Goal: Task Accomplishment & Management: Manage account settings

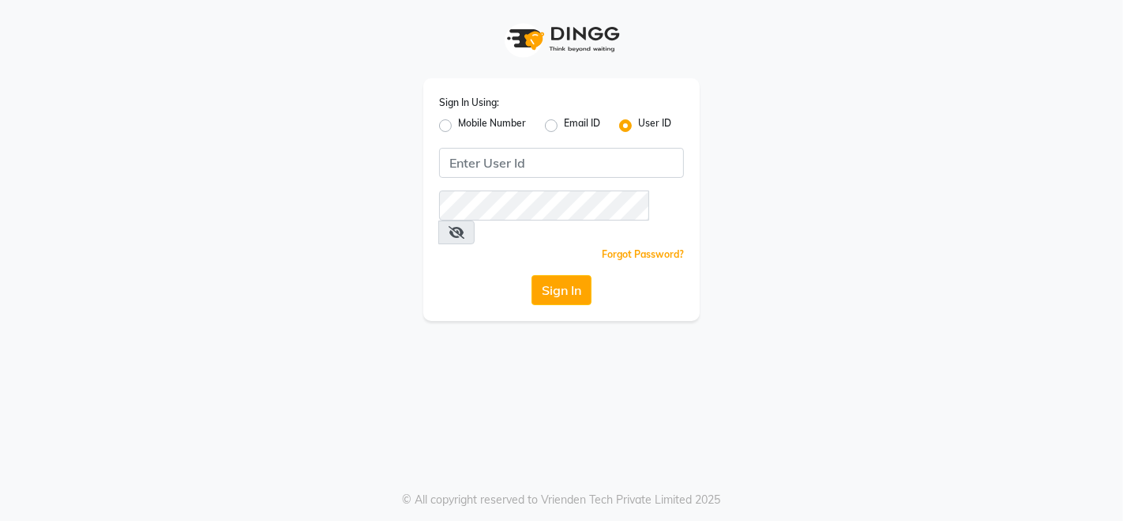
drag, startPoint x: 443, startPoint y: 130, endPoint x: 448, endPoint y: 141, distance: 12.0
click at [458, 130] on label "Mobile Number" at bounding box center [492, 125] width 68 height 19
click at [458, 126] on input "Mobile Number" at bounding box center [463, 121] width 10 height 10
radio input "true"
radio input "false"
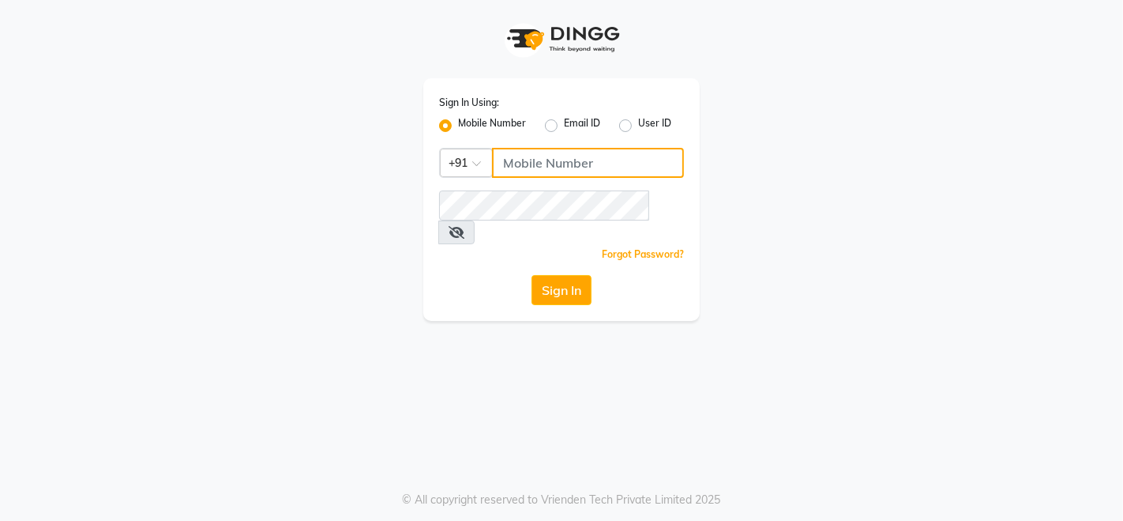
click at [571, 161] on input "Username" at bounding box center [588, 163] width 192 height 30
type input "9136367096"
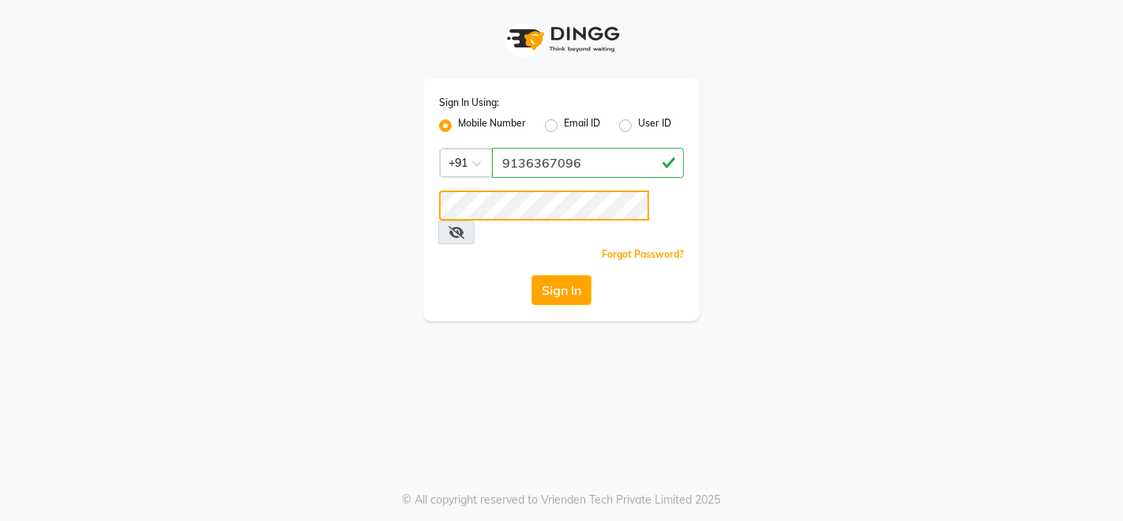
click at [532, 275] on button "Sign In" at bounding box center [562, 290] width 60 height 30
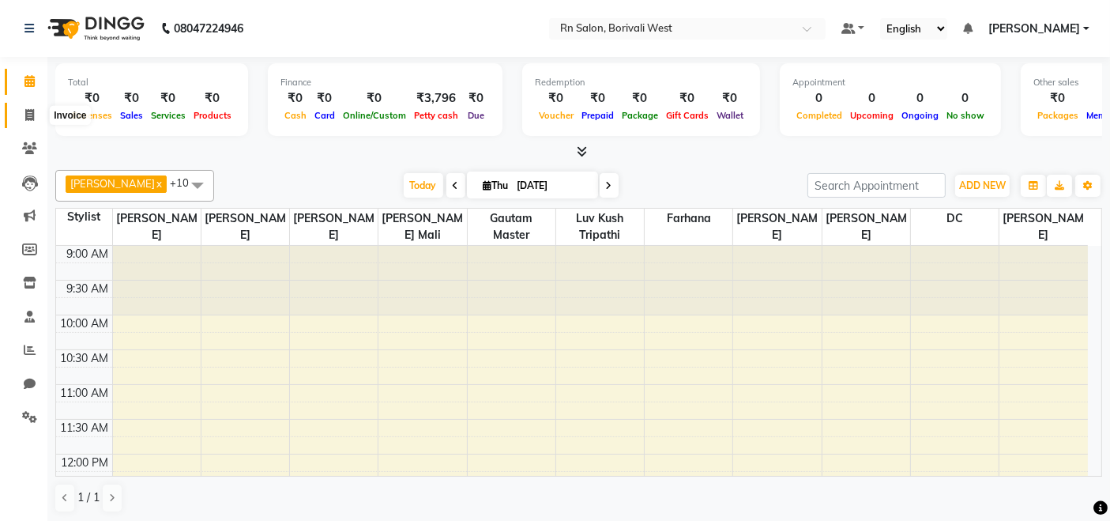
click at [27, 111] on icon at bounding box center [29, 115] width 9 height 12
select select "8515"
select select "service"
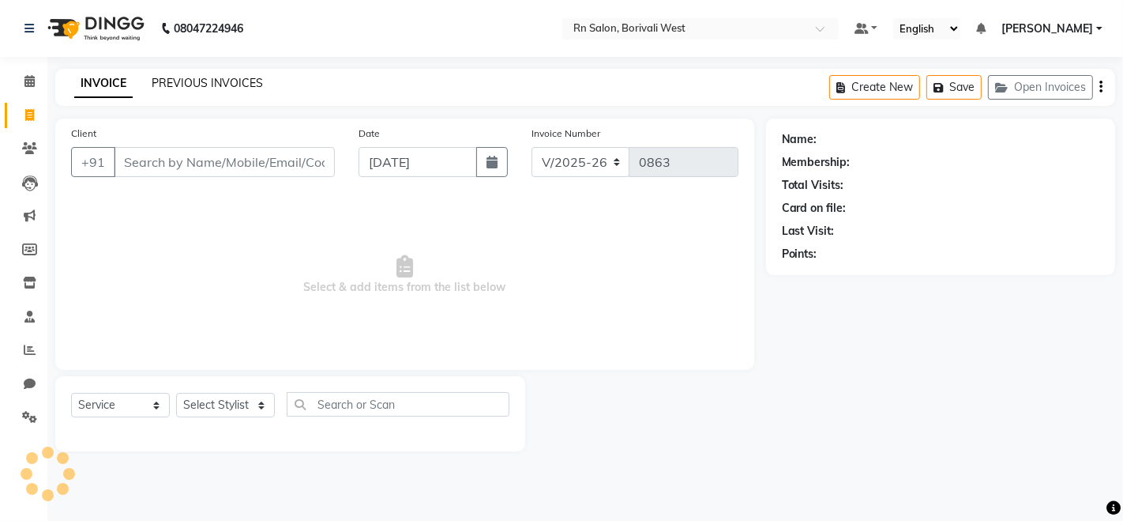
click at [194, 85] on link "PREVIOUS INVOICES" at bounding box center [207, 83] width 111 height 14
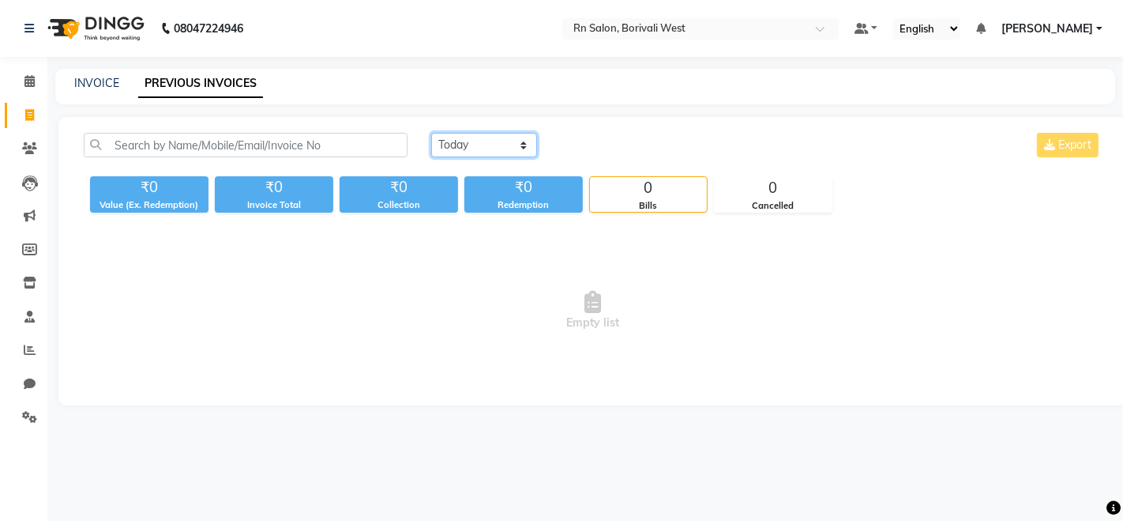
click at [453, 141] on select "Today Yesterday Custom Range" at bounding box center [484, 145] width 106 height 24
select select "[DATE]"
click at [431, 133] on select "Today Yesterday Custom Range" at bounding box center [484, 145] width 106 height 24
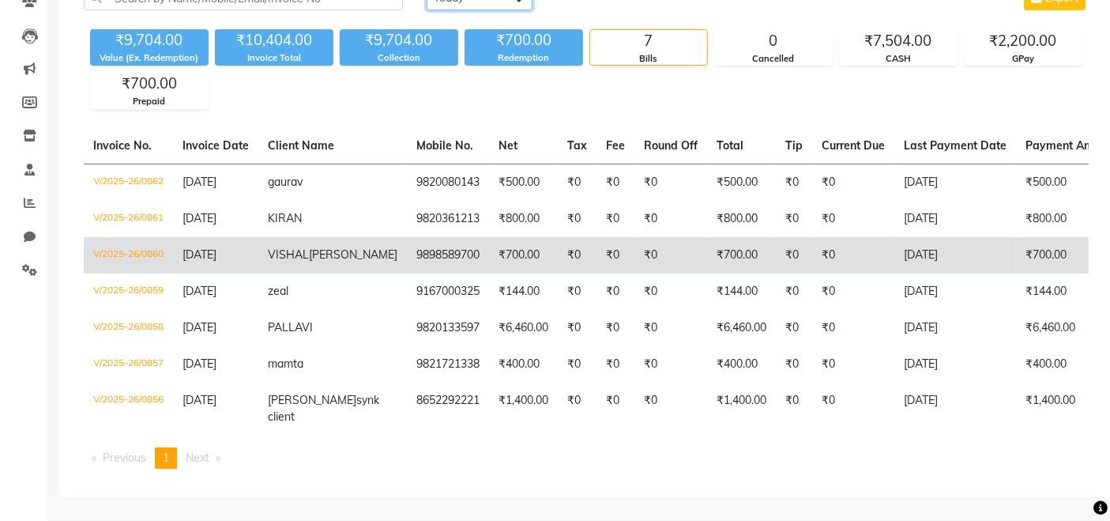
scroll to position [173, 0]
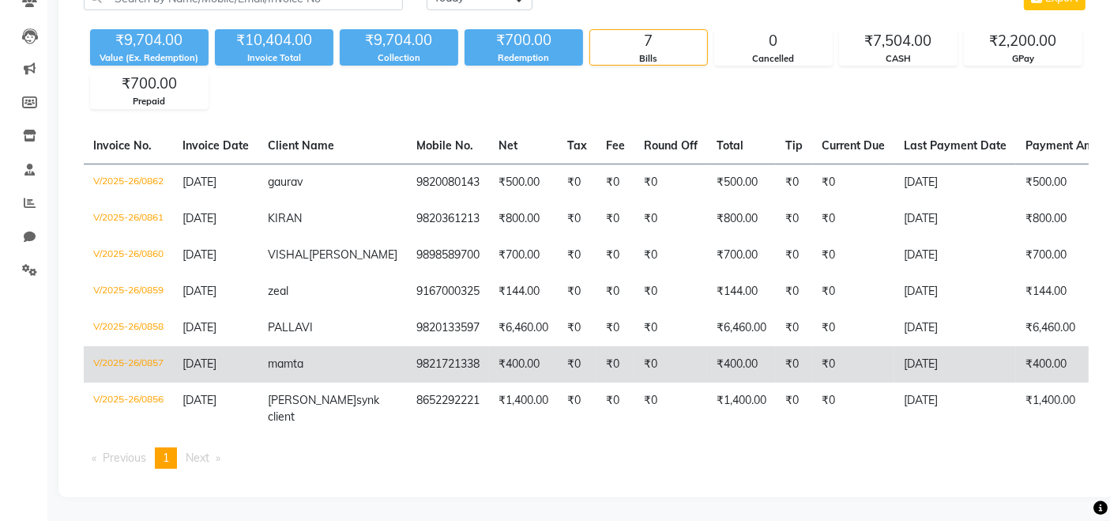
click at [216, 356] on span "[DATE]" at bounding box center [199, 363] width 34 height 14
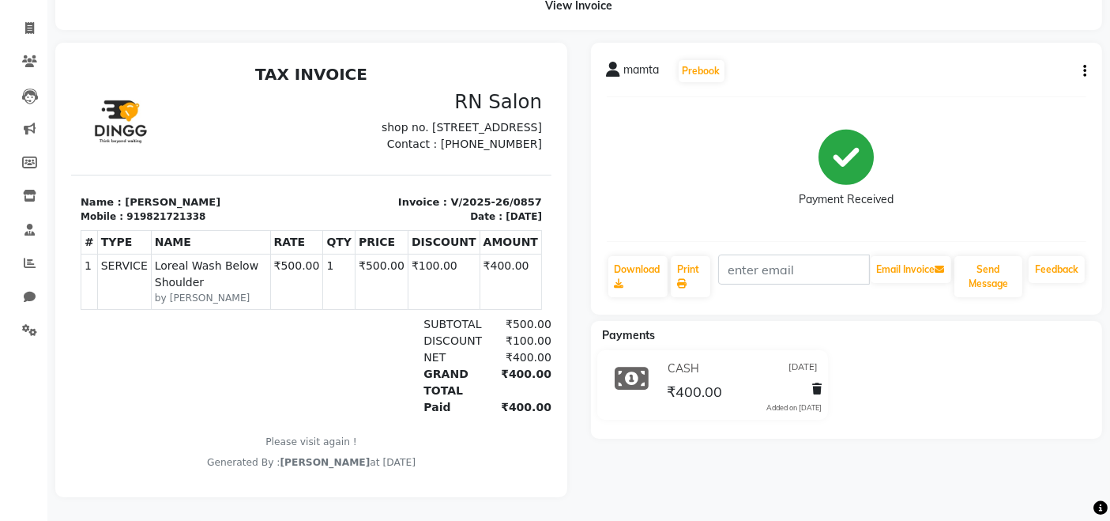
scroll to position [99, 0]
click at [1087, 58] on div "mamta Prebook Payment Received Download Print Email Invoice Send Message Feedba…" at bounding box center [847, 179] width 512 height 272
click at [1081, 63] on button "button" at bounding box center [1081, 71] width 9 height 17
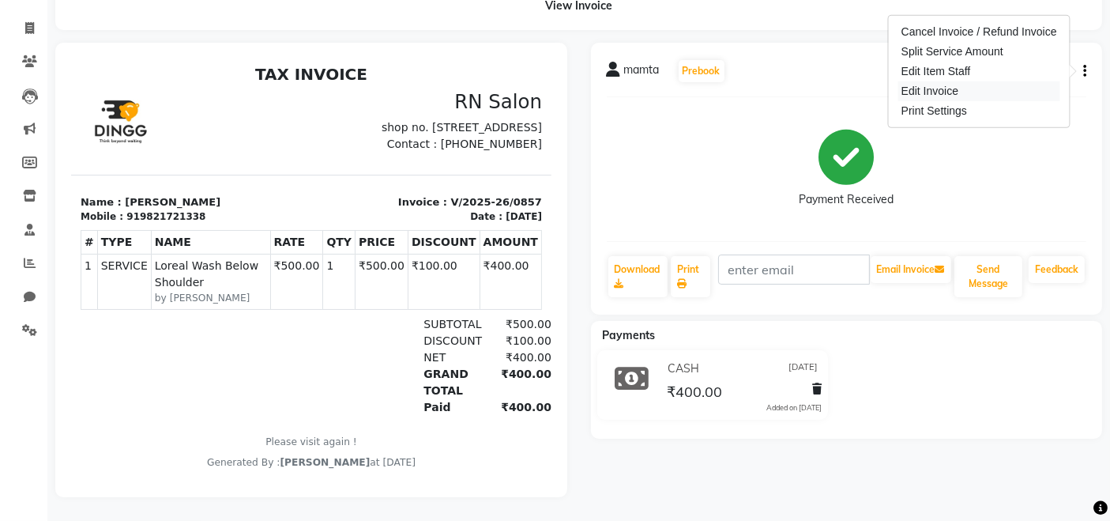
click at [943, 81] on div "Edit Invoice" at bounding box center [979, 91] width 162 height 20
select select "service"
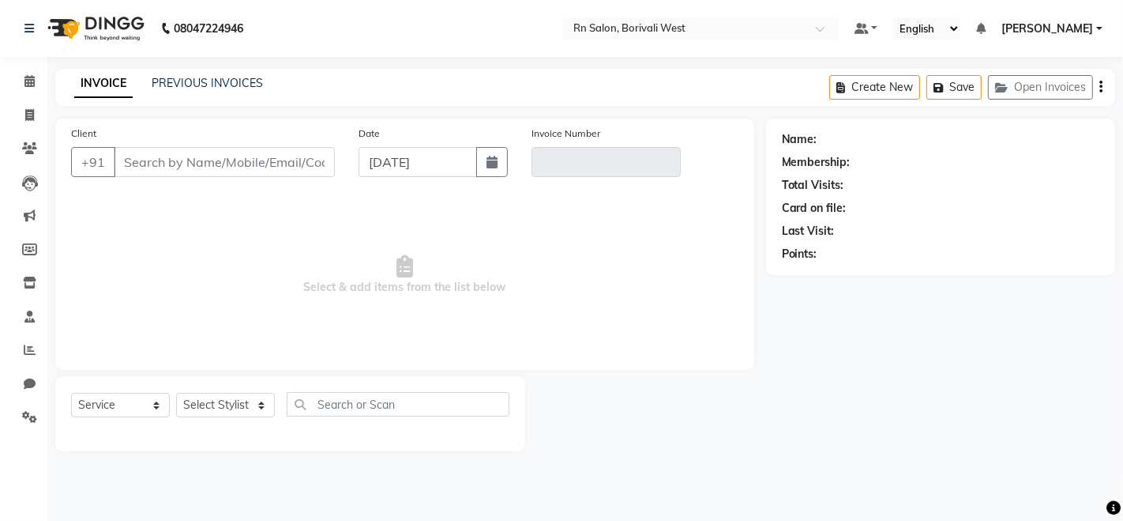
type input "9821721338"
type input "V/2025-26/0857"
select select "1: Object"
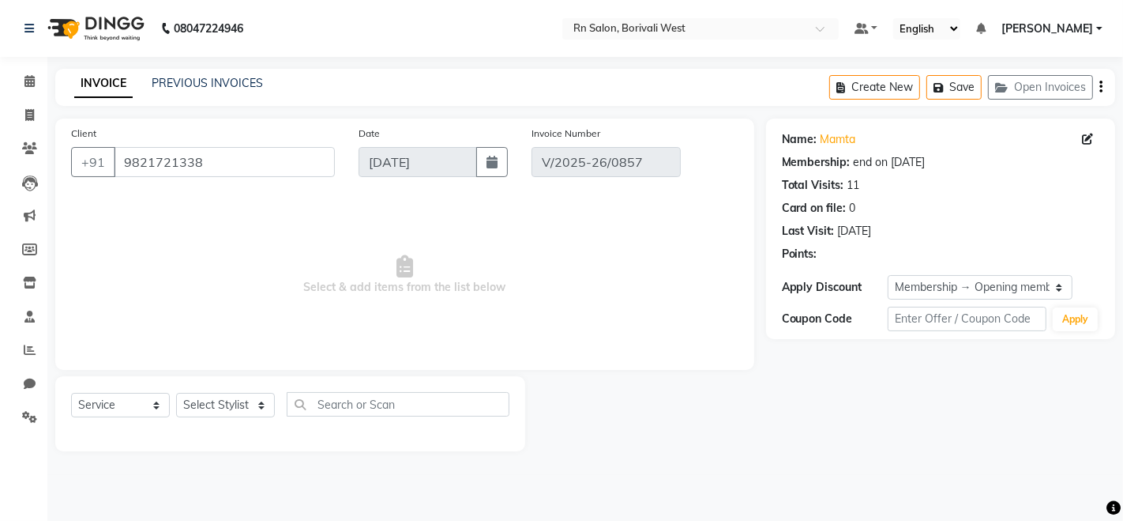
type input "[DATE]"
select select "select"
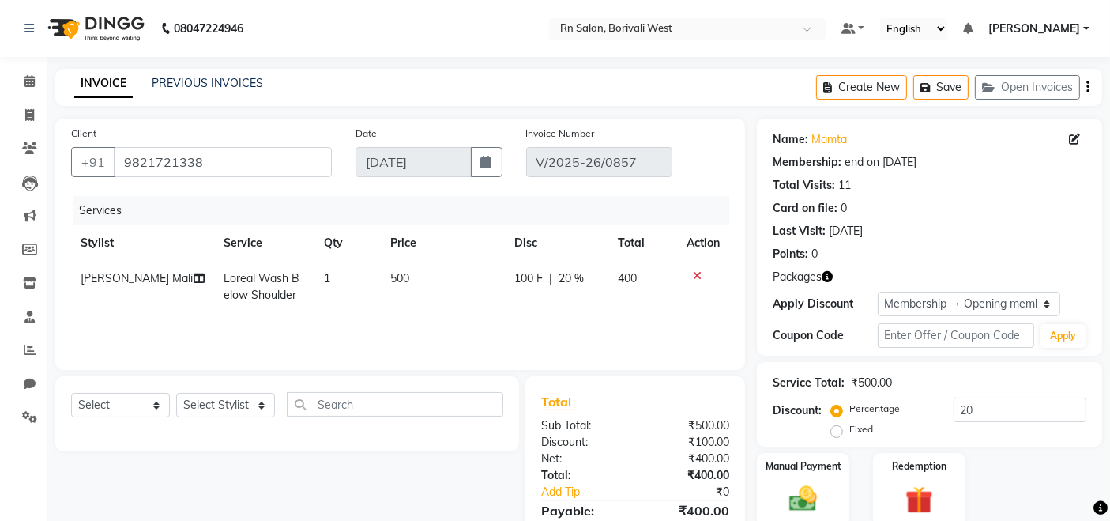
click at [129, 278] on span "[PERSON_NAME] Mali" at bounding box center [137, 278] width 112 height 14
select select "84270"
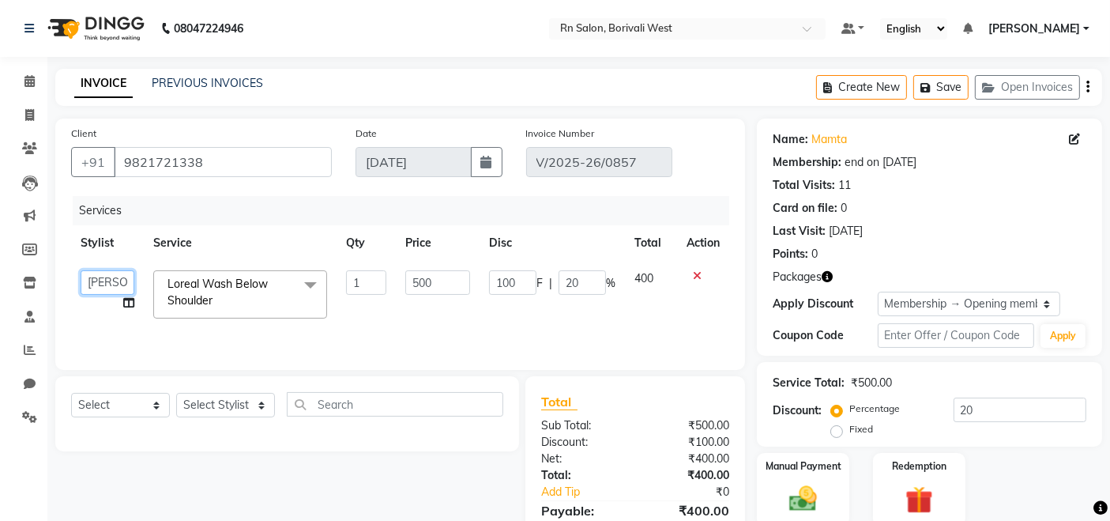
click at [124, 278] on select "Arpita Deshmukh Beena jaiswar DC Deepak Parbat Farhana Gautam master Geeta Ghad…" at bounding box center [108, 282] width 54 height 24
click at [122, 277] on select "Arpita Deshmukh Beena jaiswar DC Deepak Parbat Farhana Gautam master Geeta Ghad…" at bounding box center [108, 282] width 54 height 24
click at [85, 277] on select "Arpita Deshmukh Beena jaiswar DC Deepak Parbat Farhana Gautam master Geeta Ghad…" at bounding box center [108, 282] width 54 height 24
select select "83941"
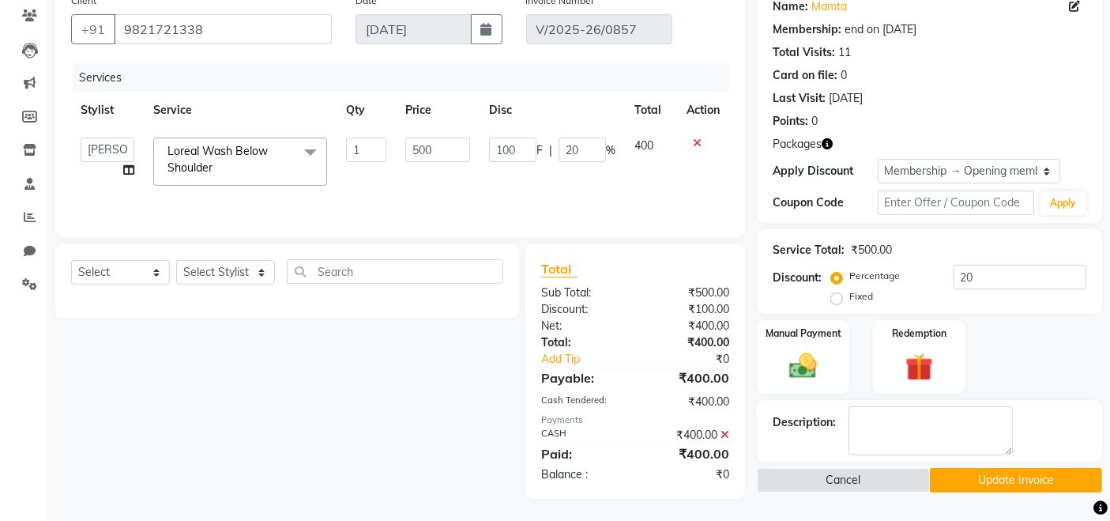
click at [979, 473] on button "Update Invoice" at bounding box center [1016, 480] width 172 height 24
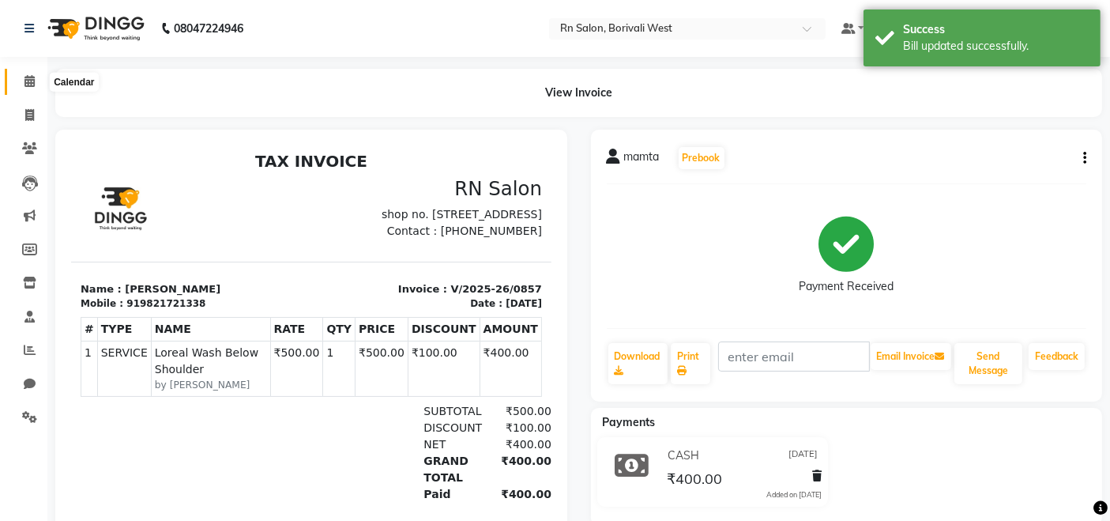
click at [22, 74] on span at bounding box center [30, 82] width 28 height 18
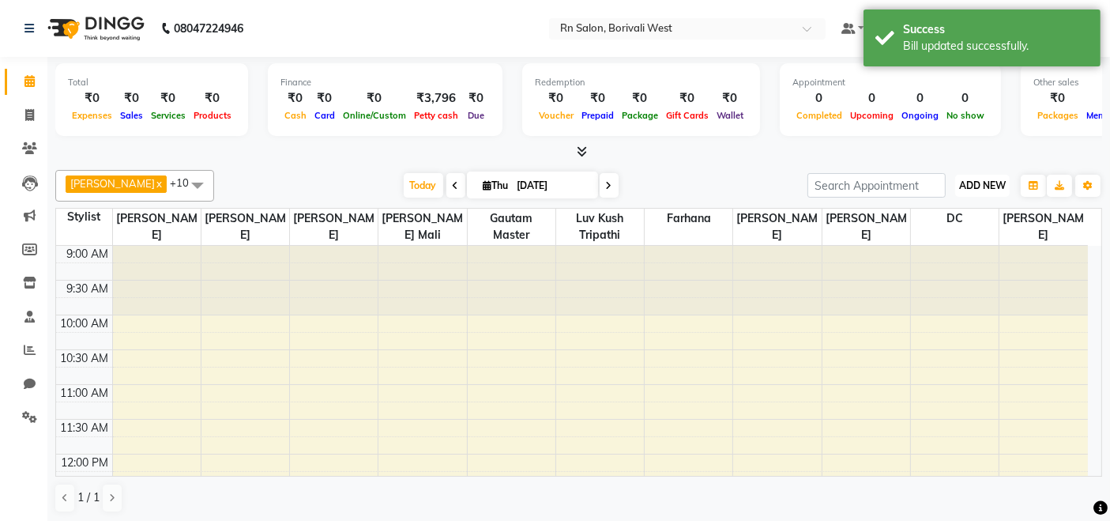
click at [959, 179] on span "ADD NEW" at bounding box center [982, 185] width 47 height 12
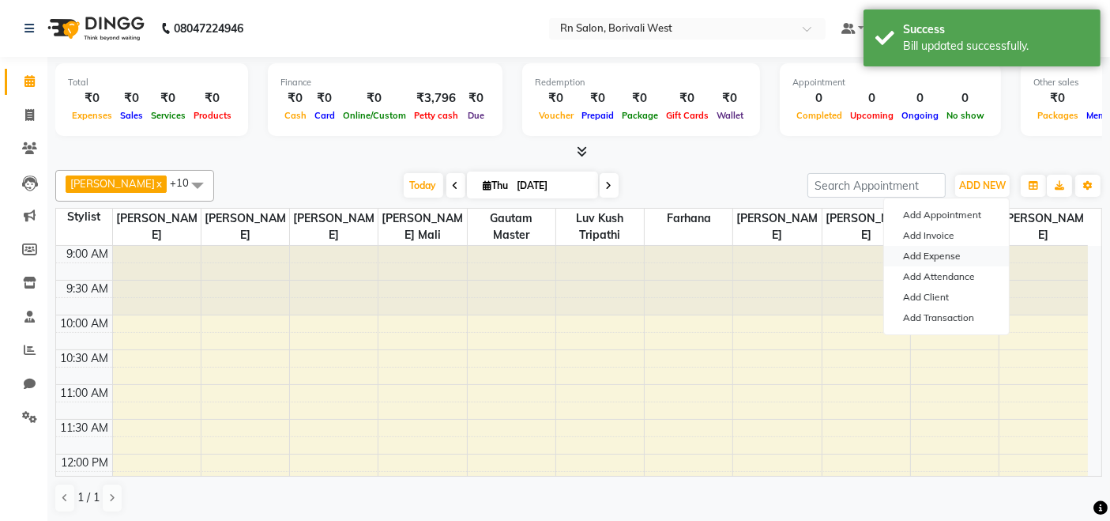
click at [957, 256] on link "Add Expense" at bounding box center [946, 256] width 125 height 21
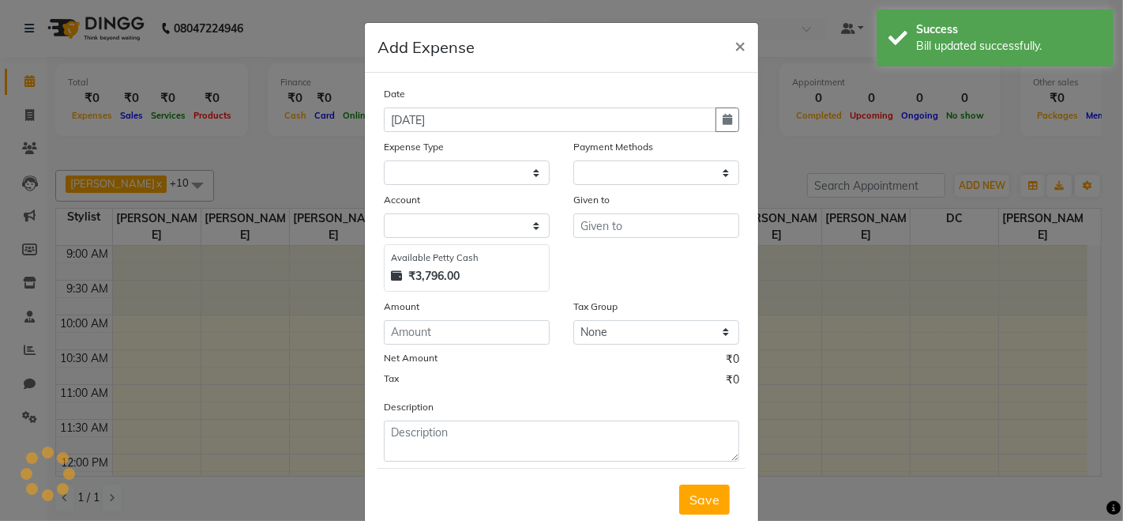
select select "1"
select select "7703"
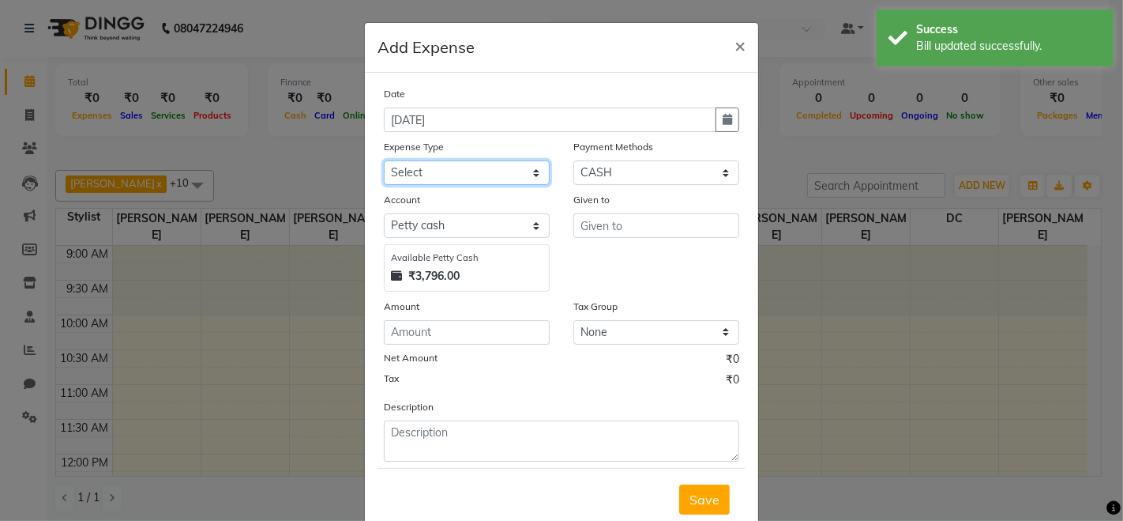
click at [432, 164] on select "Select Advance Salary Bank charges Cash transfer to hub Membership MILK Miscell…" at bounding box center [467, 172] width 166 height 24
select select "24219"
click at [384, 160] on select "Select Advance Salary Bank charges Cash transfer to hub Membership MILK Miscell…" at bounding box center [467, 172] width 166 height 24
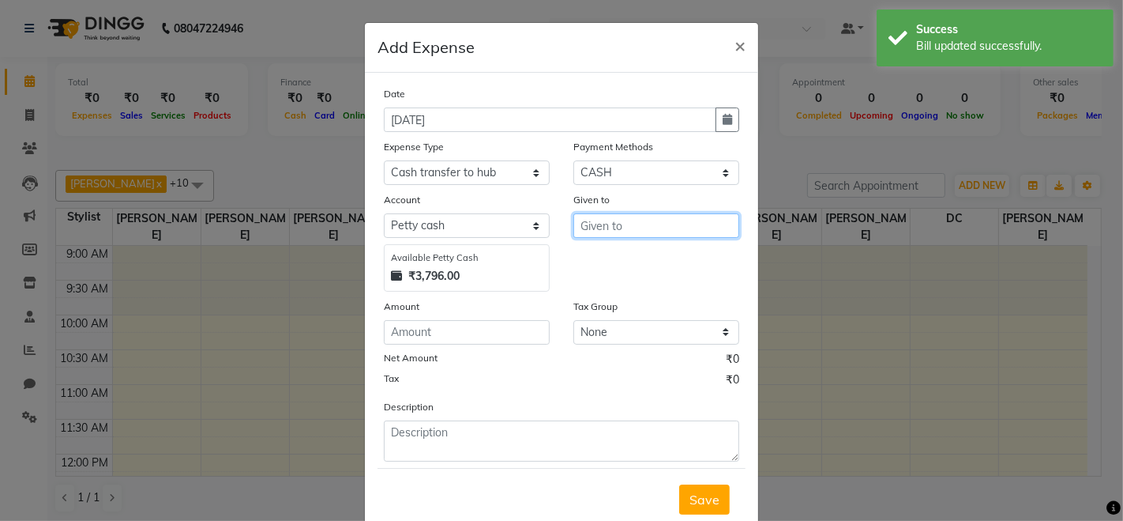
click at [609, 232] on input "text" at bounding box center [657, 225] width 166 height 24
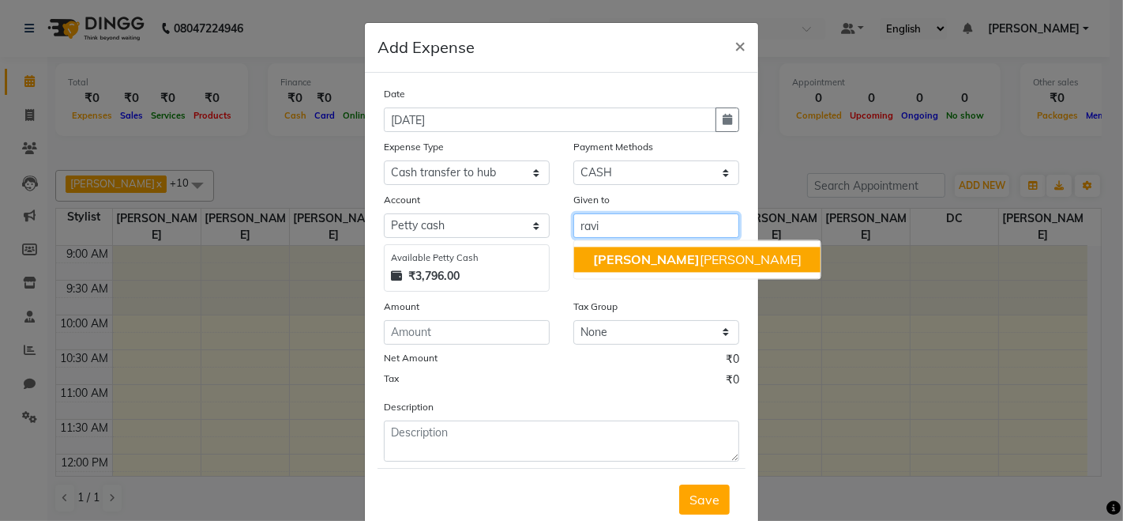
click at [593, 261] on span "Ravi" at bounding box center [646, 259] width 107 height 16
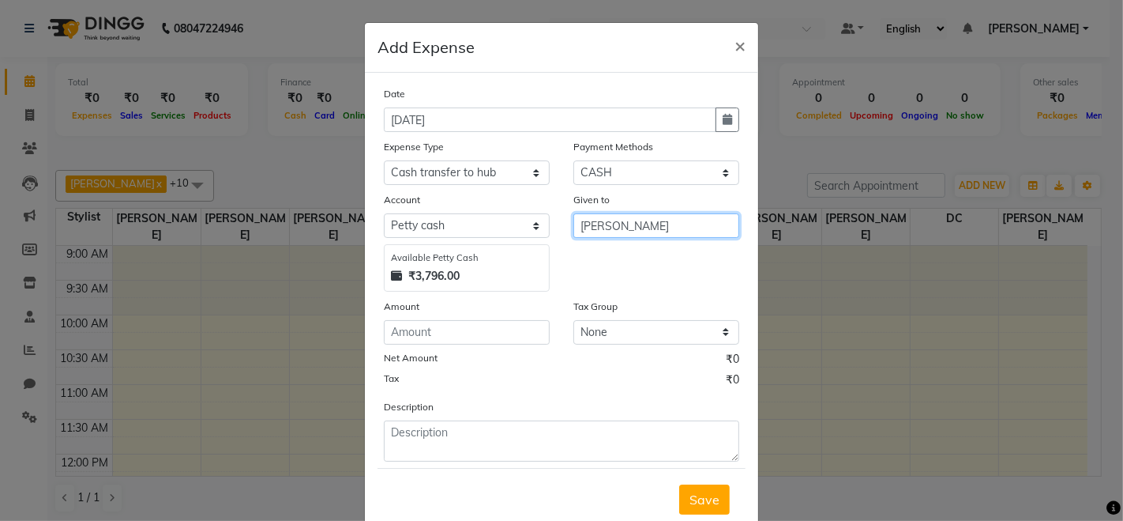
type input "[PERSON_NAME]"
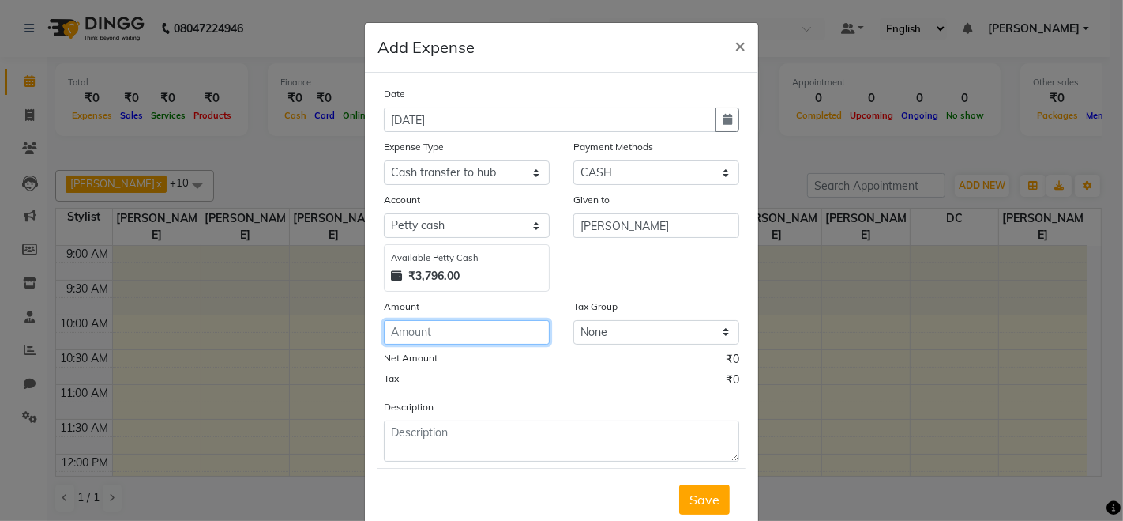
click at [438, 337] on input "number" at bounding box center [467, 332] width 166 height 24
type input "3796"
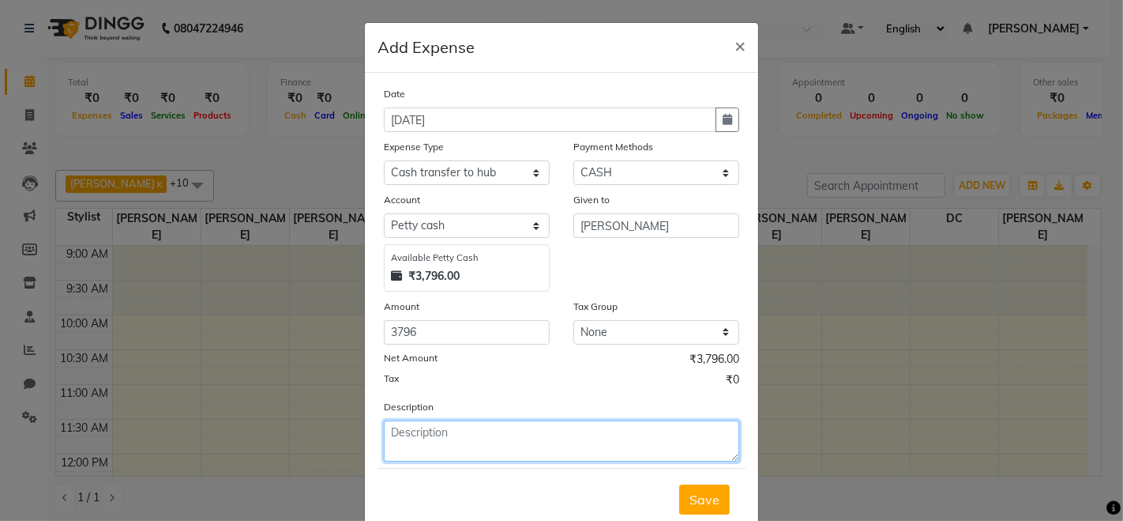
click at [562, 435] on textarea at bounding box center [562, 440] width 356 height 41
click at [467, 428] on textarea "cash of 3rd septrmber 2025" at bounding box center [562, 440] width 356 height 41
type textarea "cash of 3rd September 2025"
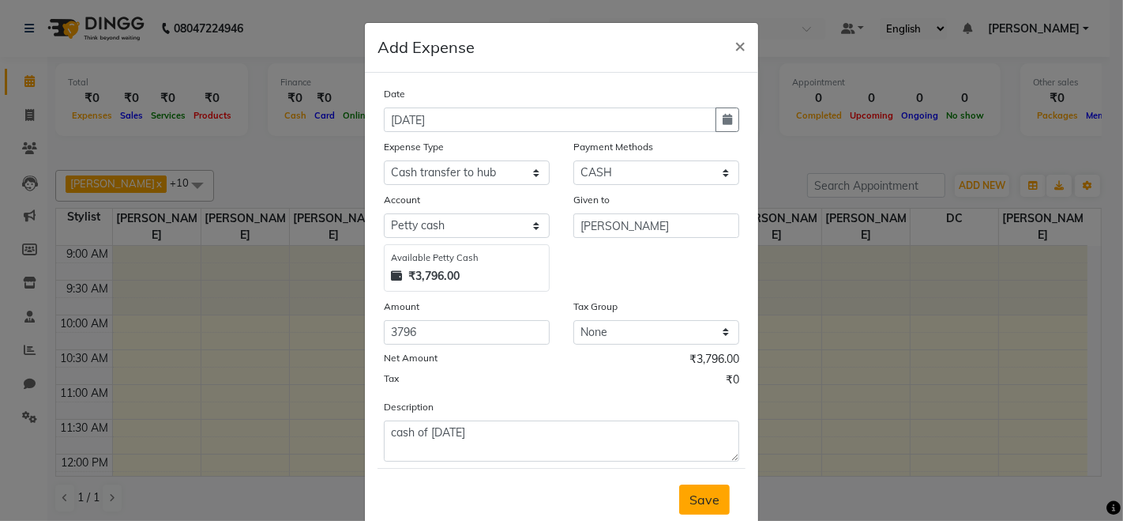
click at [709, 500] on span "Save" at bounding box center [705, 499] width 30 height 16
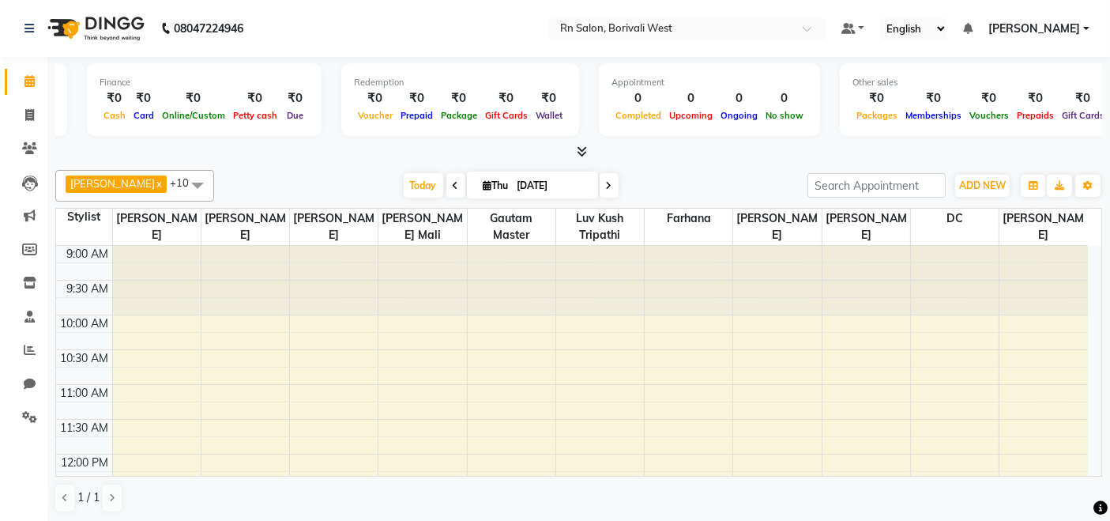
scroll to position [0, 200]
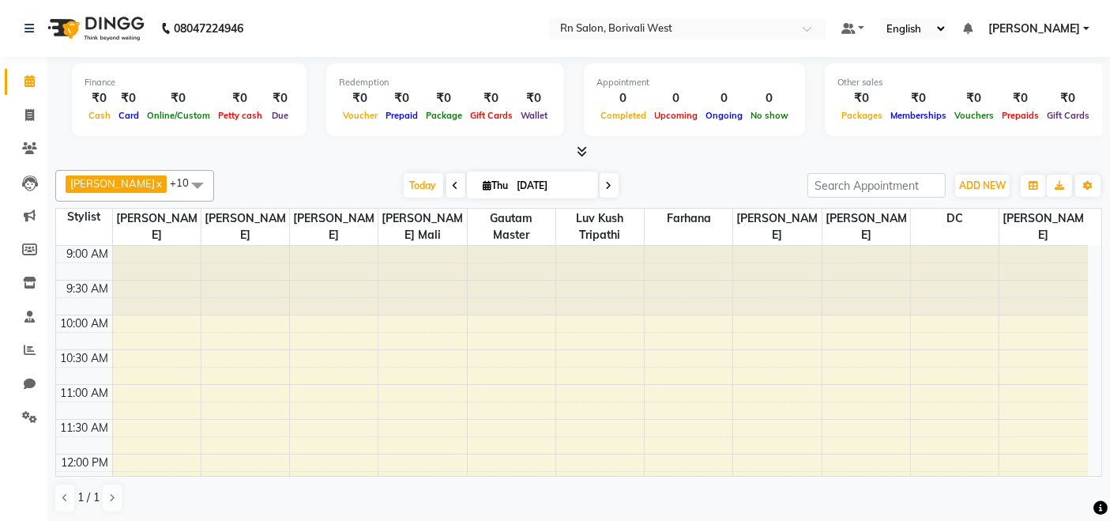
click at [446, 19] on nav "08047224946 Select Location × Rn Salon, Borivali West Default Panel My Panel En…" at bounding box center [555, 28] width 1110 height 57
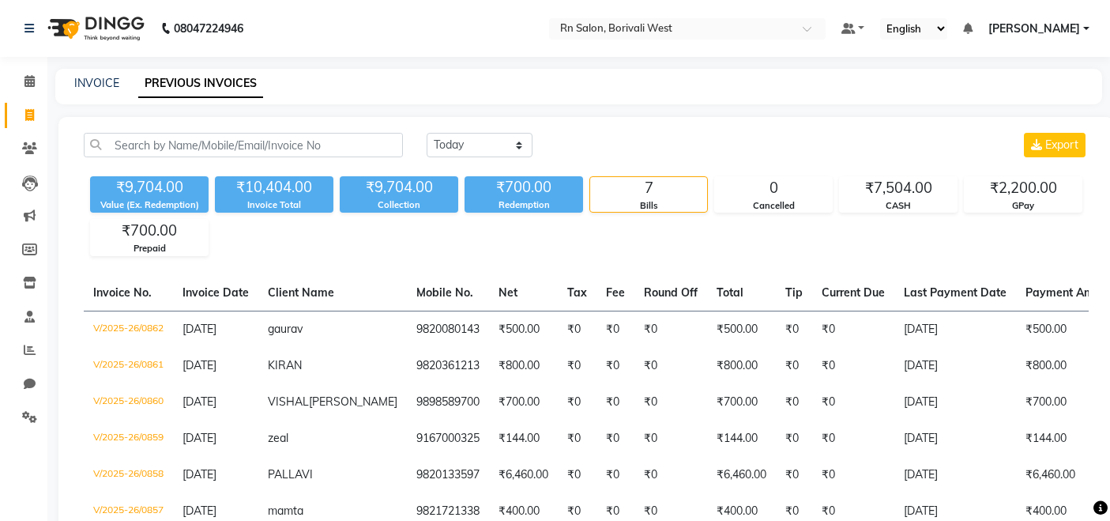
select select "[DATE]"
click at [27, 85] on icon at bounding box center [29, 81] width 10 height 12
